Goal: Find specific page/section: Find specific page/section

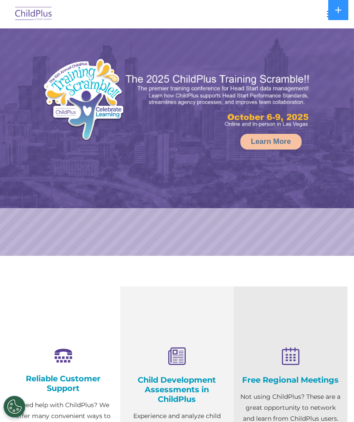
select select "MEDIUM"
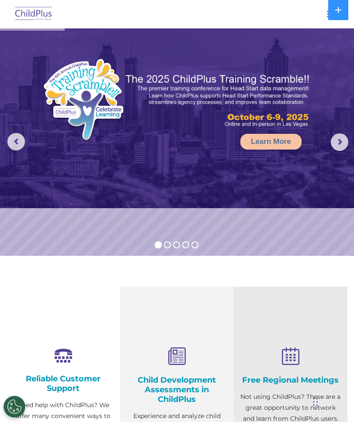
click at [326, 16] on button "button" at bounding box center [331, 14] width 18 height 14
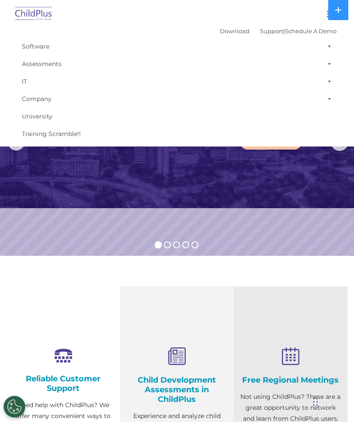
click at [324, 14] on button "button" at bounding box center [331, 14] width 18 height 14
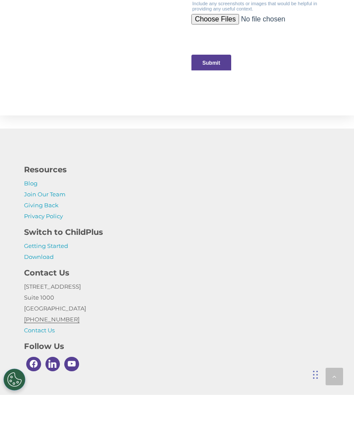
scroll to position [1018, 0]
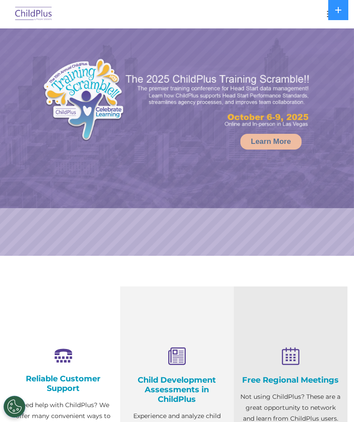
select select "MEDIUM"
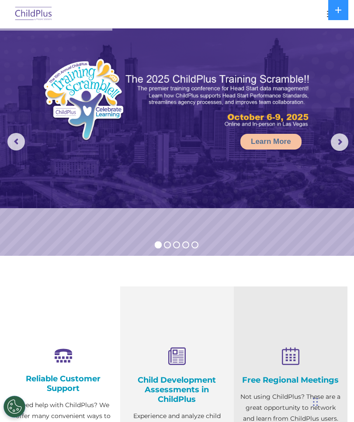
click at [321, 14] on div at bounding box center [176, 13] width 319 height 21
click at [333, 13] on button at bounding box center [338, 10] width 20 height 20
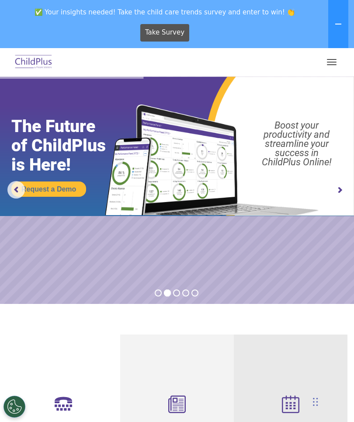
click at [336, 61] on button "button" at bounding box center [331, 62] width 18 height 14
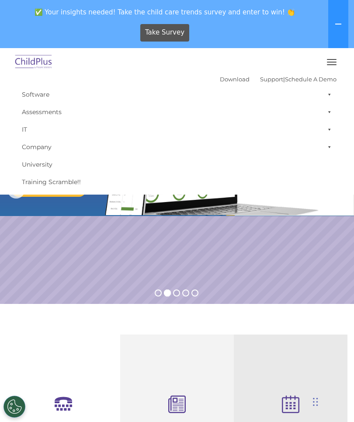
click at [225, 86] on link "Software" at bounding box center [176, 94] width 319 height 17
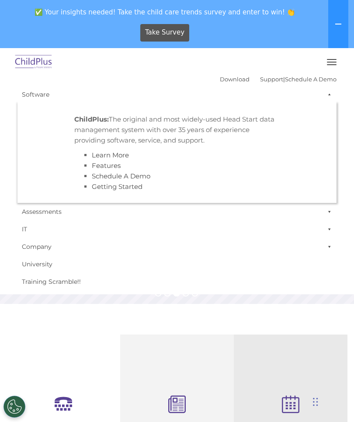
click at [71, 137] on li "ChildPlus: The original and most widely-used Head Start data management system …" at bounding box center [177, 152] width 218 height 91
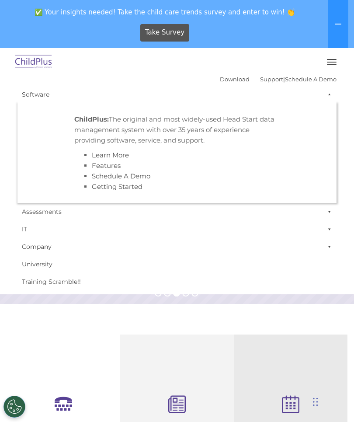
click at [40, 136] on ul "ChildPlus: The original and most widely-used Head Start data management system …" at bounding box center [176, 153] width 319 height 100
click at [32, 96] on link "Software" at bounding box center [176, 94] width 319 height 17
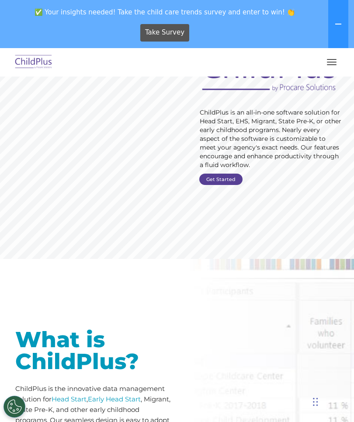
scroll to position [82, 0]
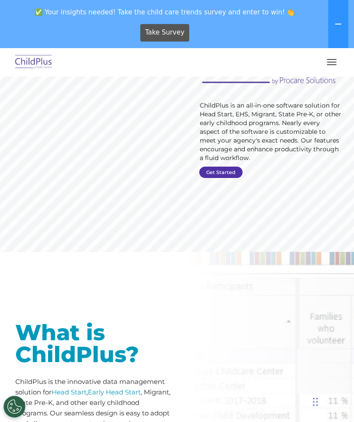
click at [228, 168] on link "Get Started" at bounding box center [220, 171] width 43 height 11
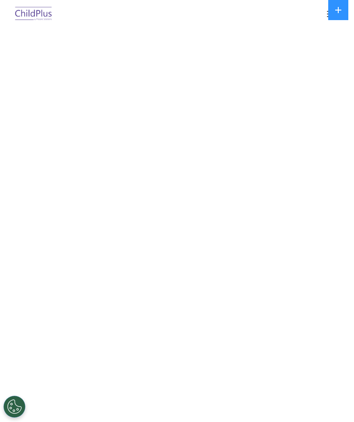
select select "MEDIUM"
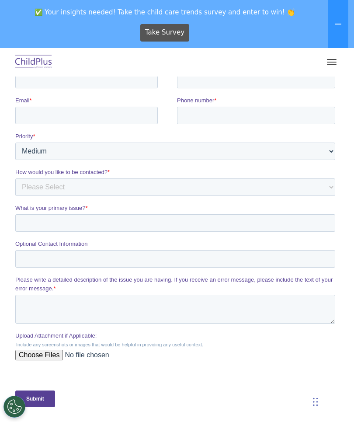
scroll to position [519, 0]
